Goal: Go to known website: Go to known website

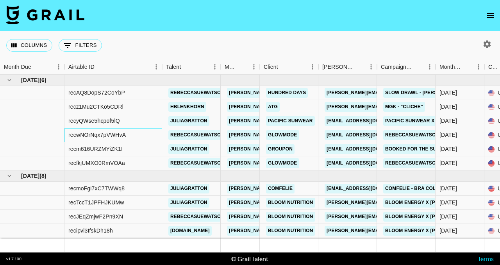
click at [94, 135] on div "recwNOrNqx7pVWHvA" at bounding box center [96, 135] width 57 height 8
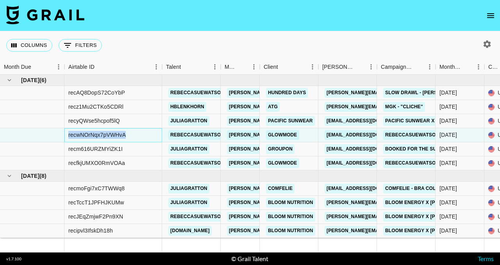
click at [94, 135] on div "recwNOrNqx7pVWHvA" at bounding box center [96, 135] width 57 height 8
copy div "recwNOrNqx7pVWHvA"
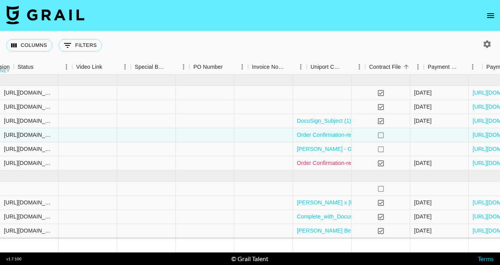
scroll to position [0, 802]
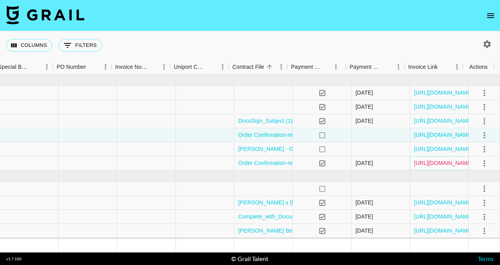
click at [434, 161] on link "[URL][DOMAIN_NAME]" at bounding box center [443, 163] width 59 height 8
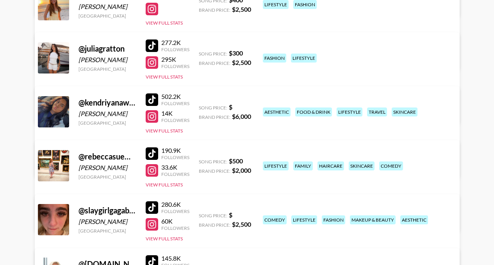
scroll to position [321, 0]
